Goal: Book appointment/travel/reservation

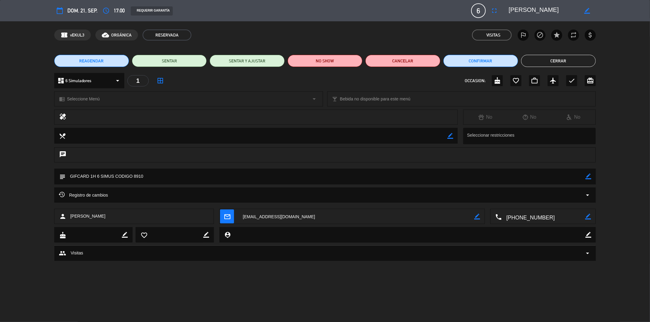
click at [552, 65] on button "Cerrar" at bounding box center [558, 61] width 75 height 12
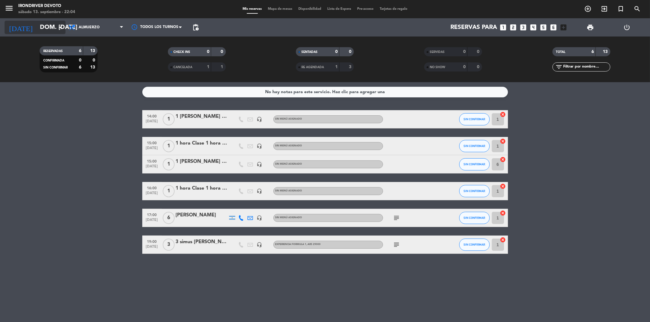
click at [46, 21] on input "dom. [DATE]" at bounding box center [75, 27] width 77 height 13
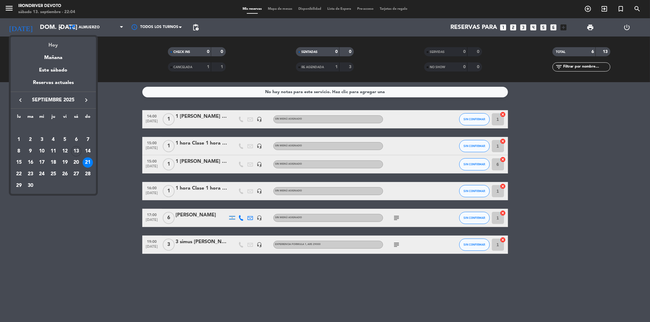
click at [59, 43] on div "Hoy" at bounding box center [53, 43] width 85 height 12
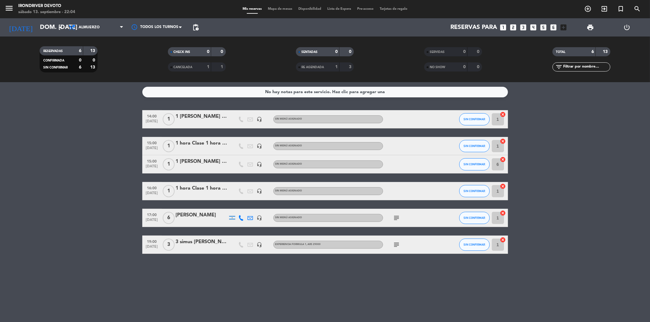
type input "sáb. [DATE]"
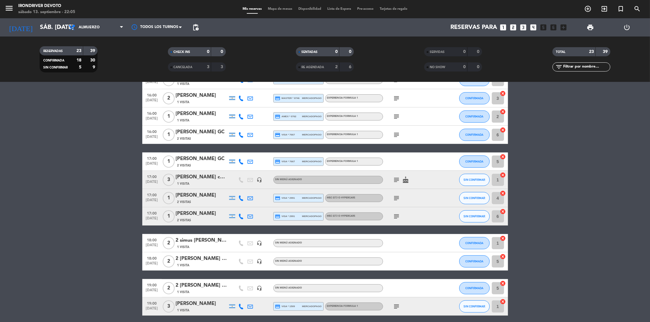
scroll to position [298, 0]
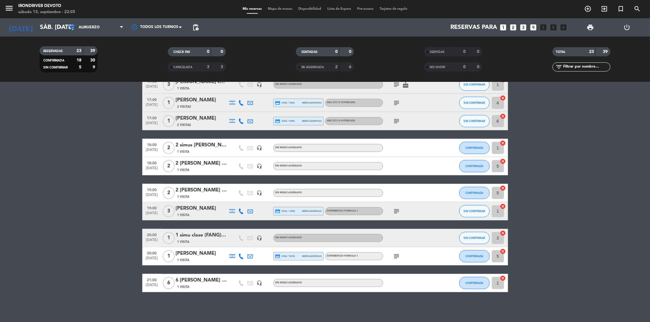
click at [201, 281] on div "6 [PERSON_NAME] 15-6541" at bounding box center [202, 281] width 52 height 8
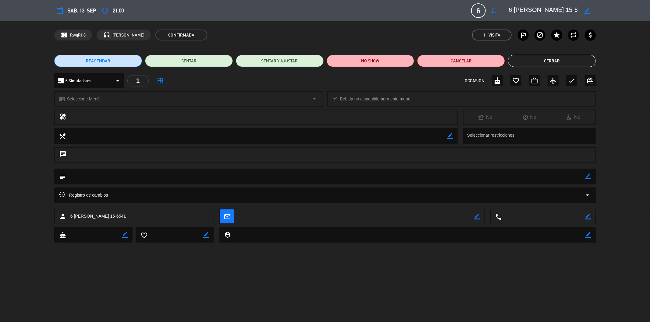
click at [544, 62] on button "Cerrar" at bounding box center [552, 61] width 88 height 12
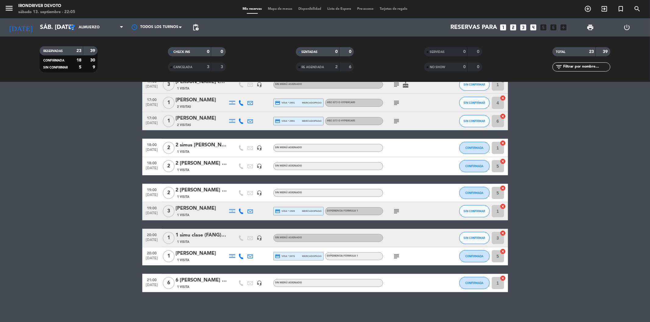
click at [204, 280] on div "6 [PERSON_NAME] 15-6541" at bounding box center [202, 281] width 52 height 8
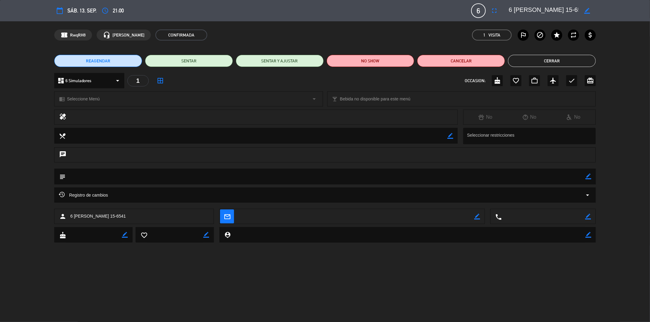
click at [586, 10] on icon "border_color" at bounding box center [587, 11] width 6 height 6
drag, startPoint x: 552, startPoint y: 12, endPoint x: 575, endPoint y: 12, distance: 23.2
click at [575, 12] on textarea at bounding box center [544, 10] width 70 height 11
click at [577, 61] on button "Cerrar" at bounding box center [552, 61] width 88 height 12
